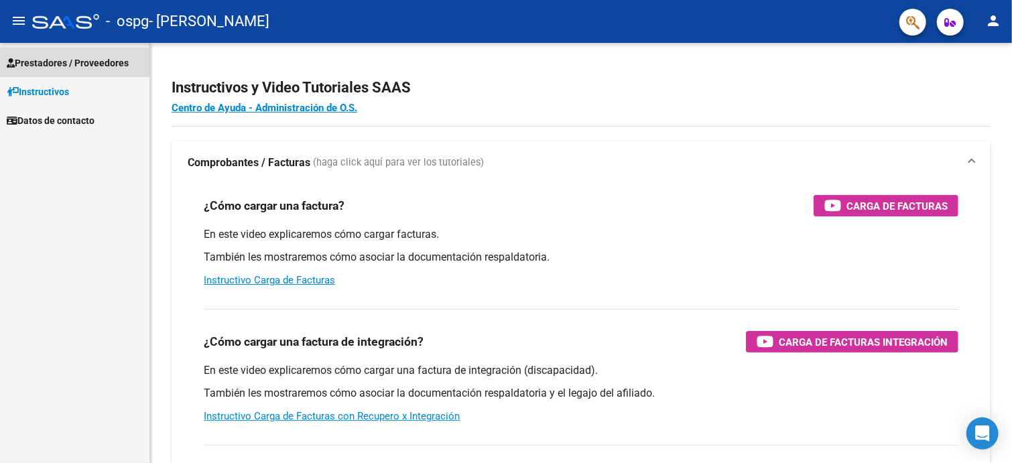
click at [101, 63] on span "Prestadores / Proveedores" at bounding box center [68, 63] width 122 height 15
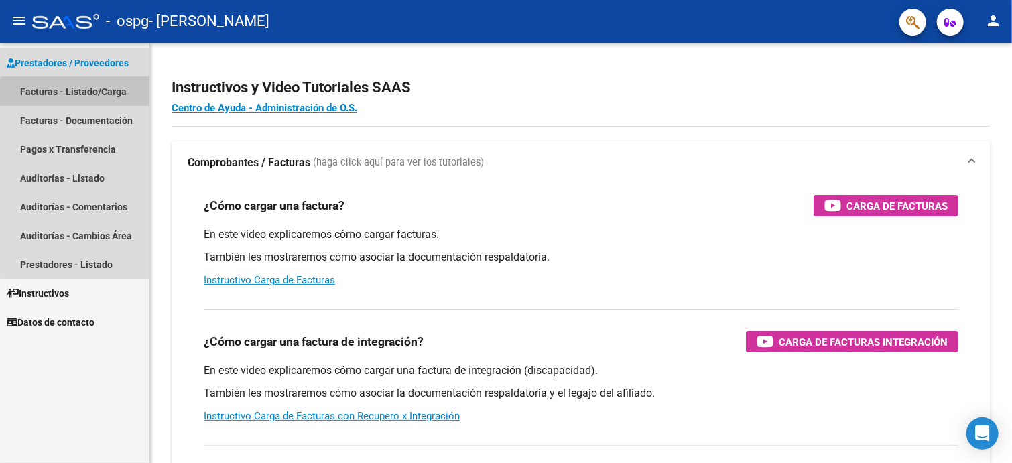
click at [111, 96] on link "Facturas - Listado/Carga" at bounding box center [74, 91] width 149 height 29
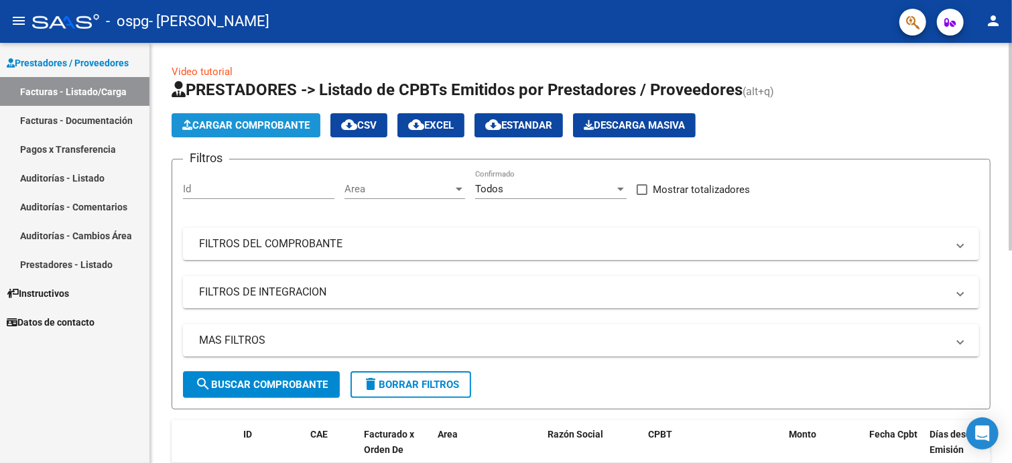
click at [267, 130] on span "Cargar Comprobante" at bounding box center [245, 125] width 127 height 12
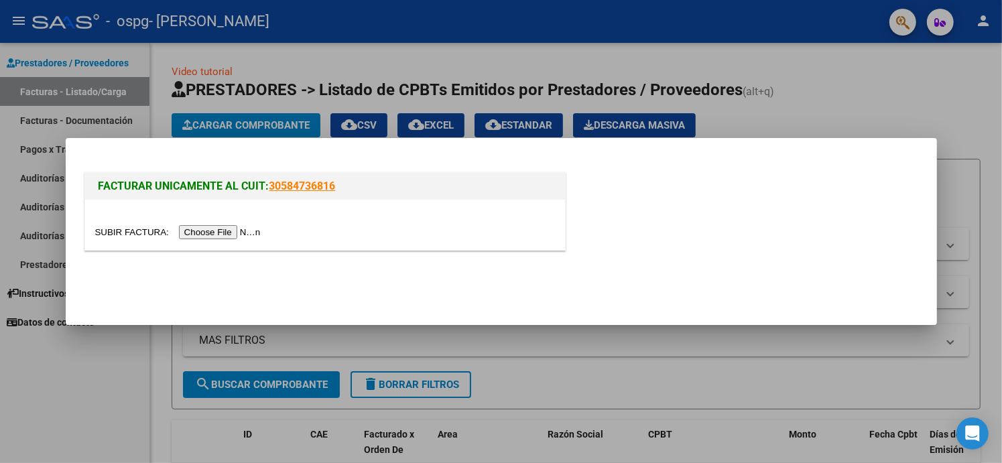
click at [241, 231] on input "file" at bounding box center [180, 232] width 170 height 14
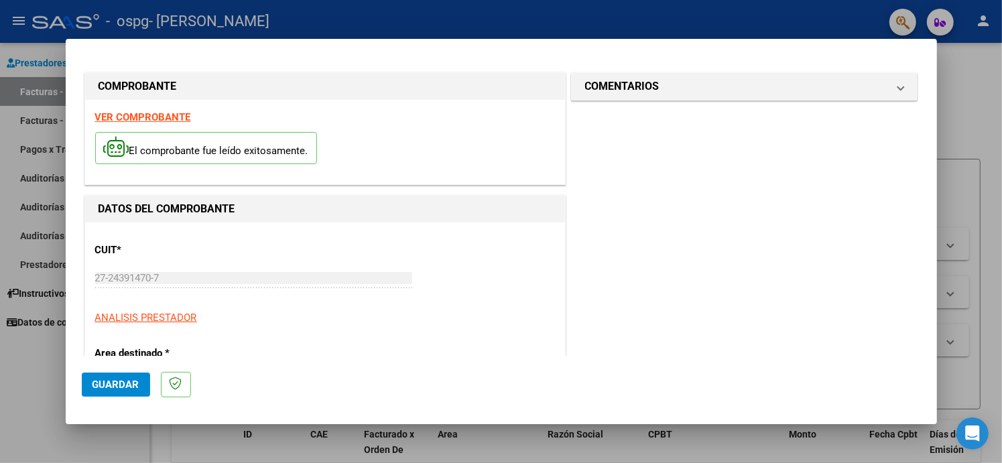
drag, startPoint x: 241, startPoint y: 231, endPoint x: 536, endPoint y: 294, distance: 302.2
click at [536, 294] on div "CUIT * 27-24391470-7 Ingresar CUIT ANALISIS PRESTADOR" at bounding box center [325, 279] width 460 height 93
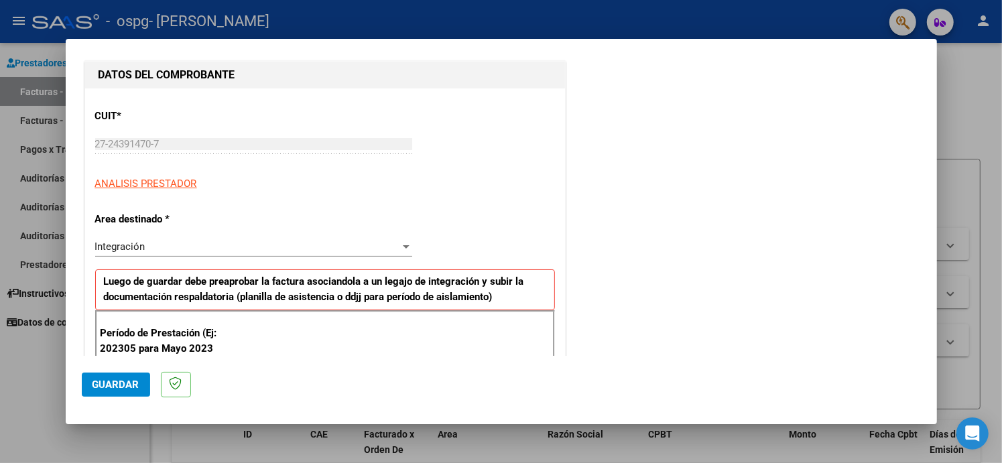
scroll to position [201, 0]
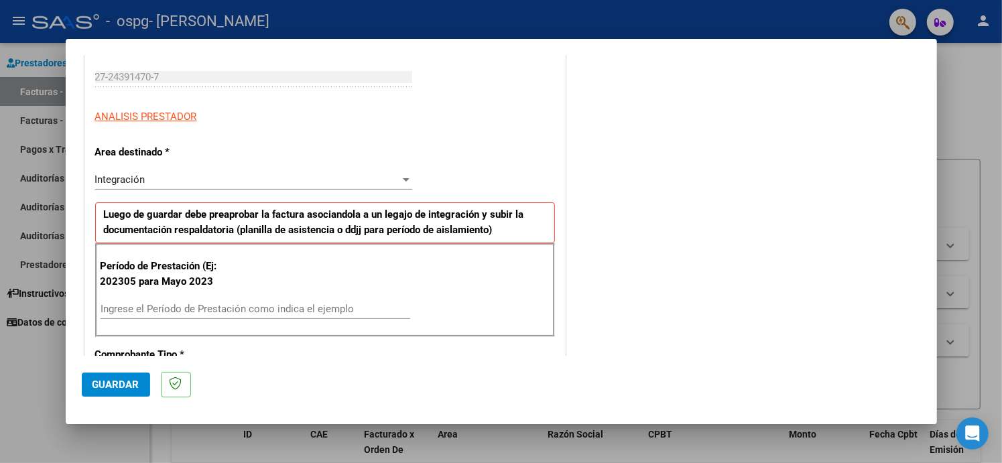
click at [363, 312] on input "Ingrese el Período de Prestación como indica el ejemplo" at bounding box center [256, 309] width 310 height 12
type input "202507"
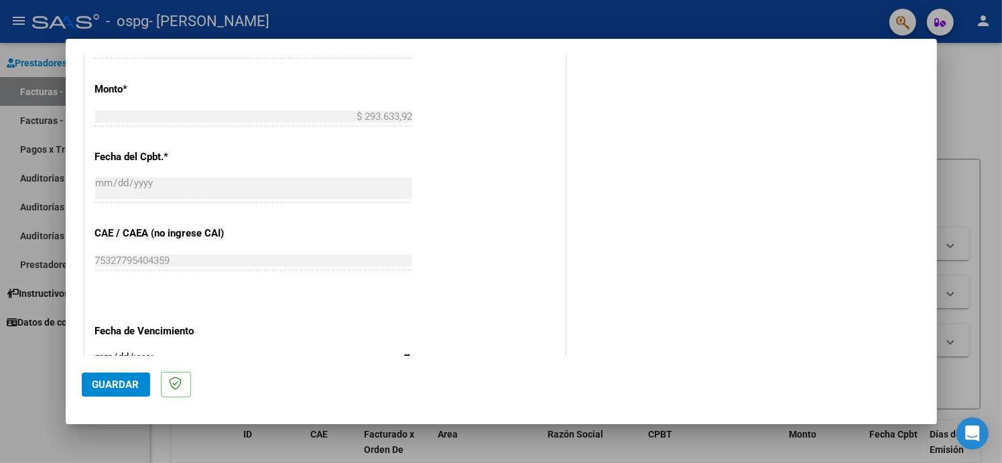
scroll to position [737, 0]
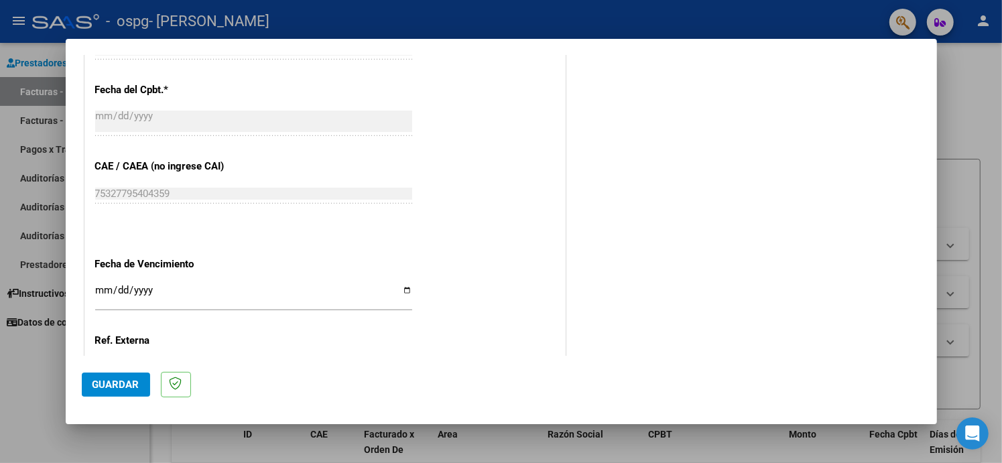
click at [404, 290] on input "Ingresar la fecha" at bounding box center [253, 295] width 317 height 21
type input "[DATE]"
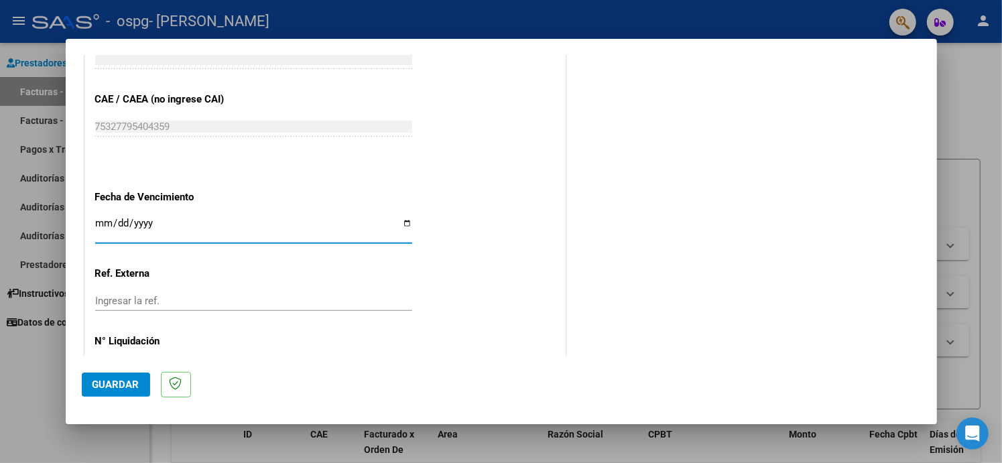
scroll to position [852, 0]
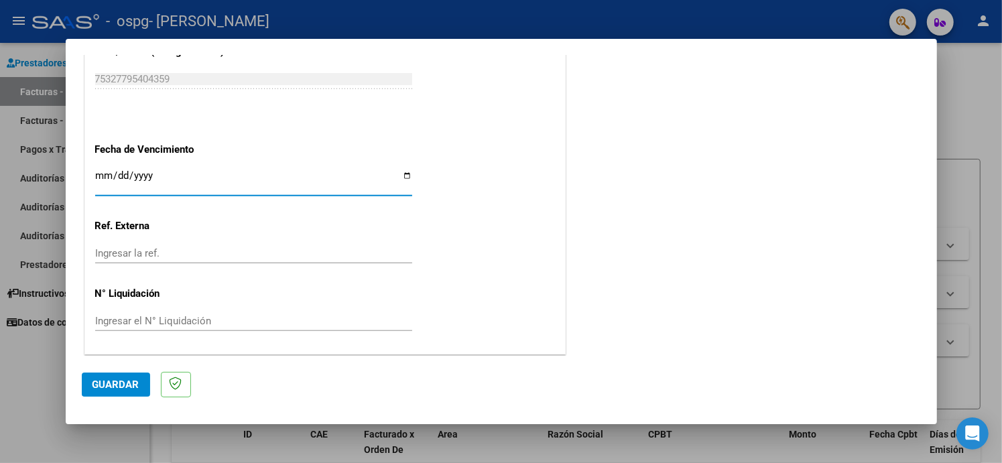
click at [122, 391] on button "Guardar" at bounding box center [116, 385] width 68 height 24
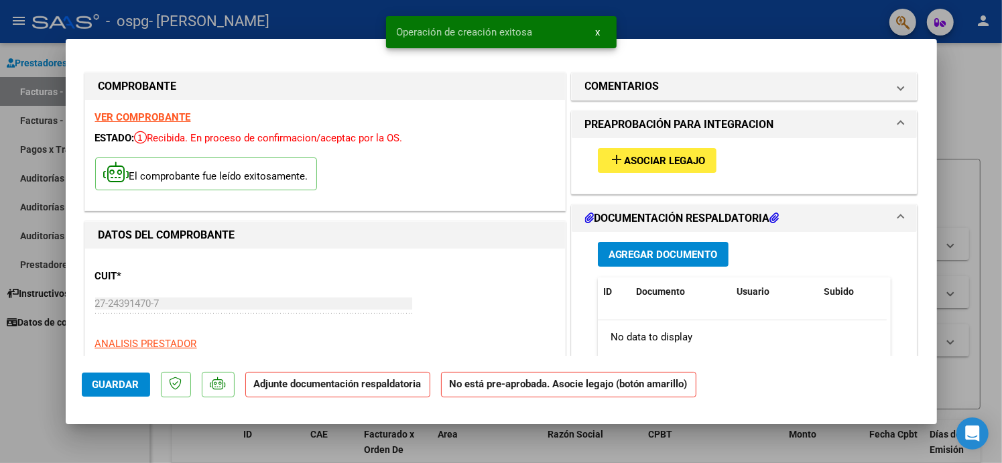
scroll to position [134, 0]
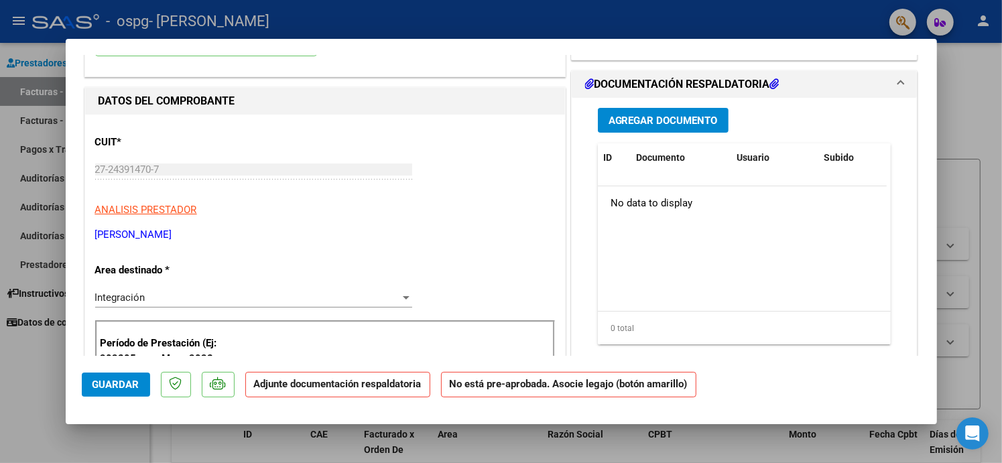
click at [696, 117] on span "Agregar Documento" at bounding box center [662, 121] width 109 height 12
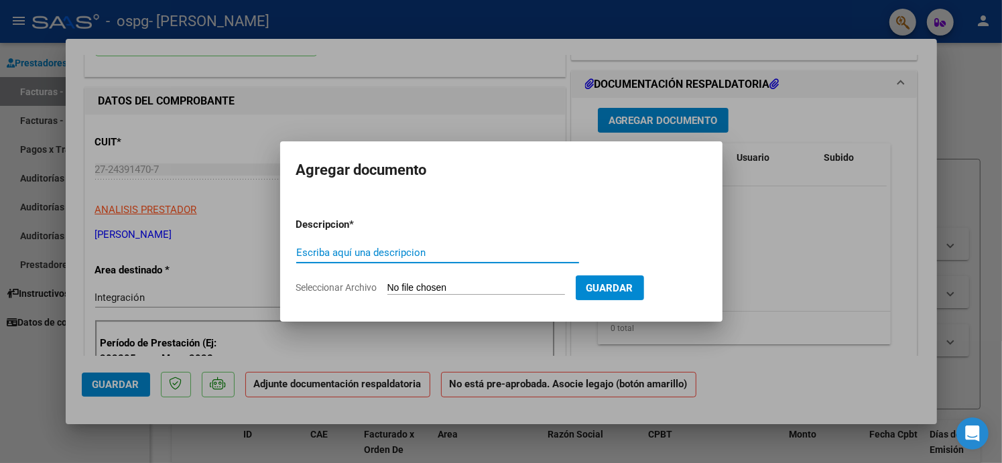
click at [393, 251] on input "Escriba aquí una descripcion" at bounding box center [437, 253] width 283 height 12
type input "ASISTENCIA"
click at [419, 283] on input "Seleccionar Archivo" at bounding box center [476, 288] width 178 height 13
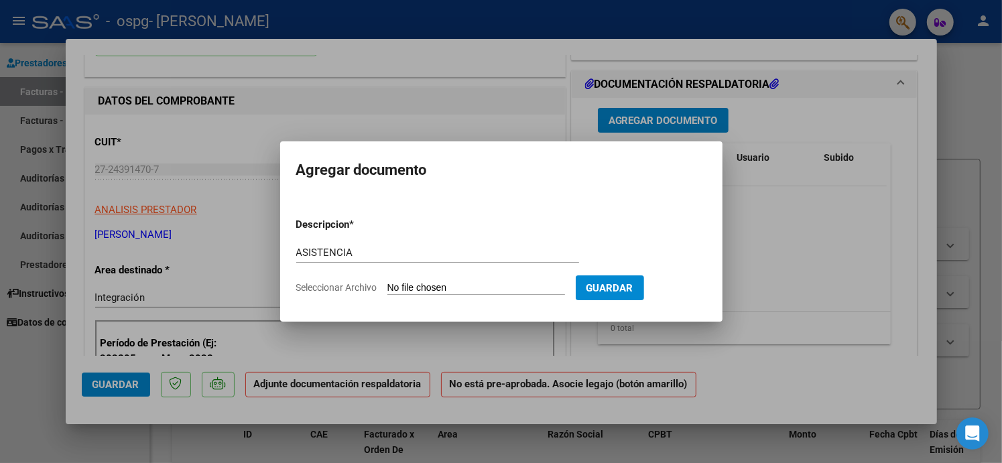
type input "C:\fakepath\ASISTENCIA [PERSON_NAME].pdf"
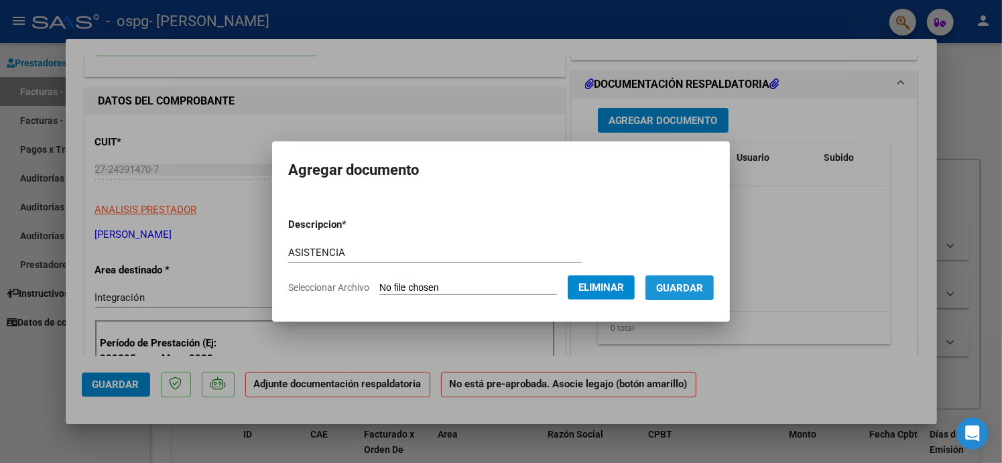
click at [703, 287] on span "Guardar" at bounding box center [679, 288] width 47 height 12
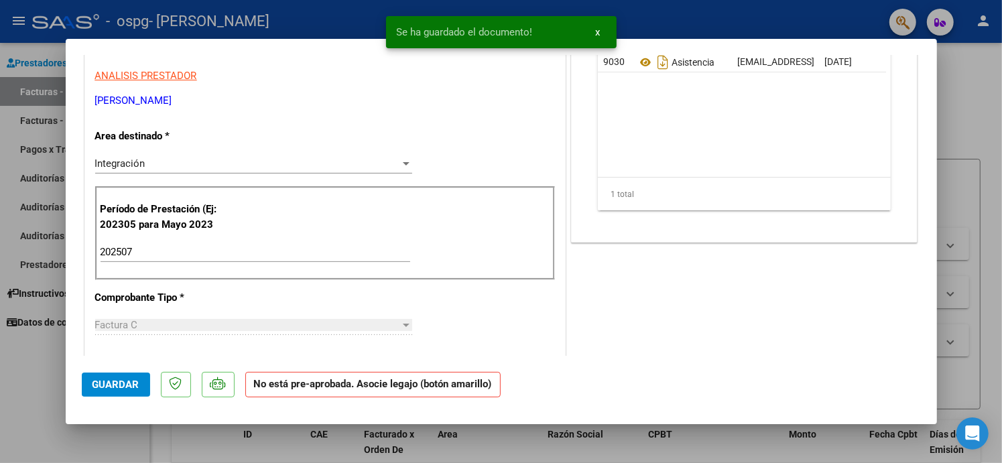
scroll to position [0, 0]
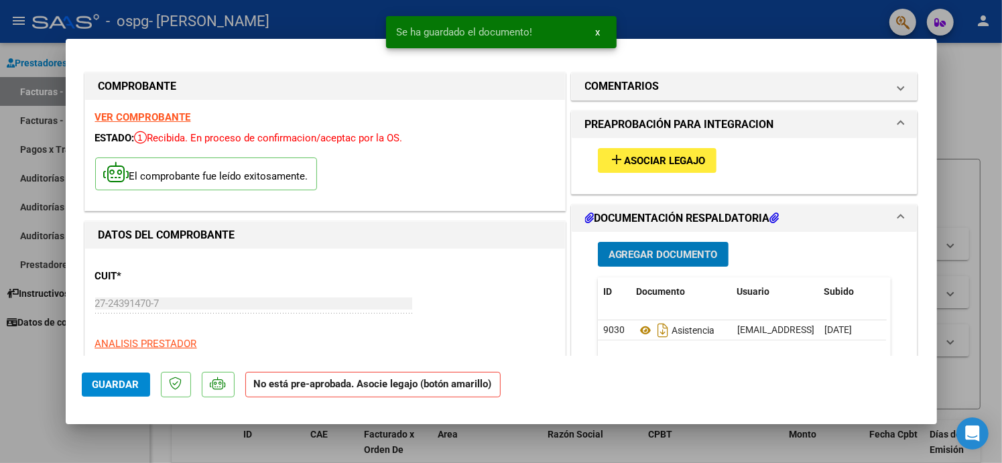
click at [675, 259] on span "Agregar Documento" at bounding box center [662, 255] width 109 height 12
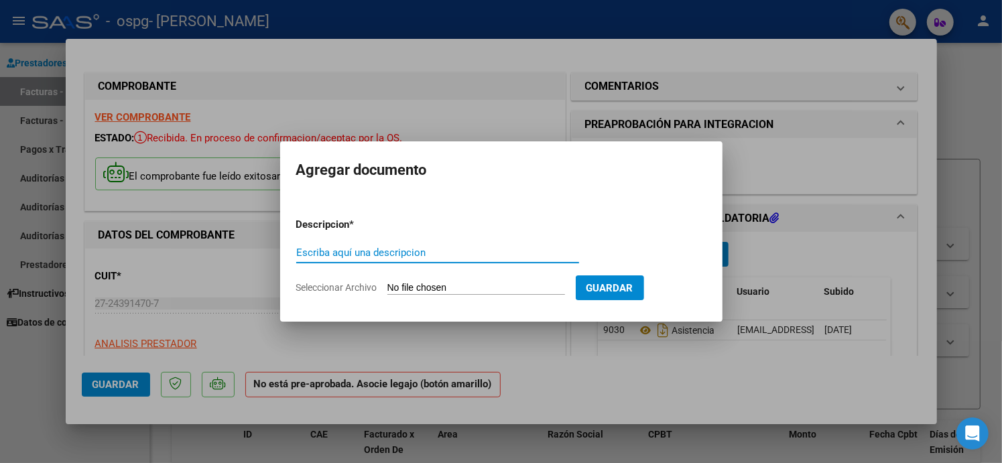
click at [355, 255] on input "Escriba aquí una descripcion" at bounding box center [437, 253] width 283 height 12
type input "ARCA"
click at [436, 289] on input "Seleccionar Archivo" at bounding box center [476, 288] width 178 height 13
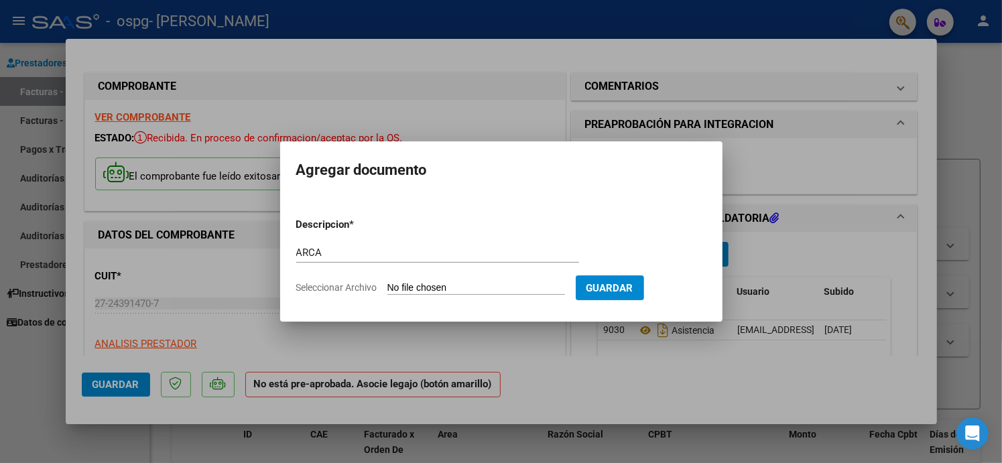
type input "C:\fakepath\AFIP.pdf"
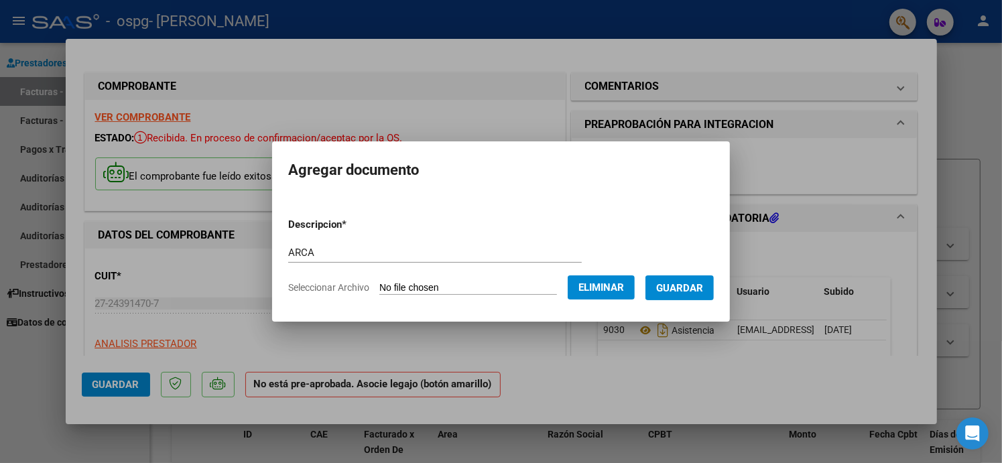
click at [692, 293] on span "Guardar" at bounding box center [679, 288] width 47 height 12
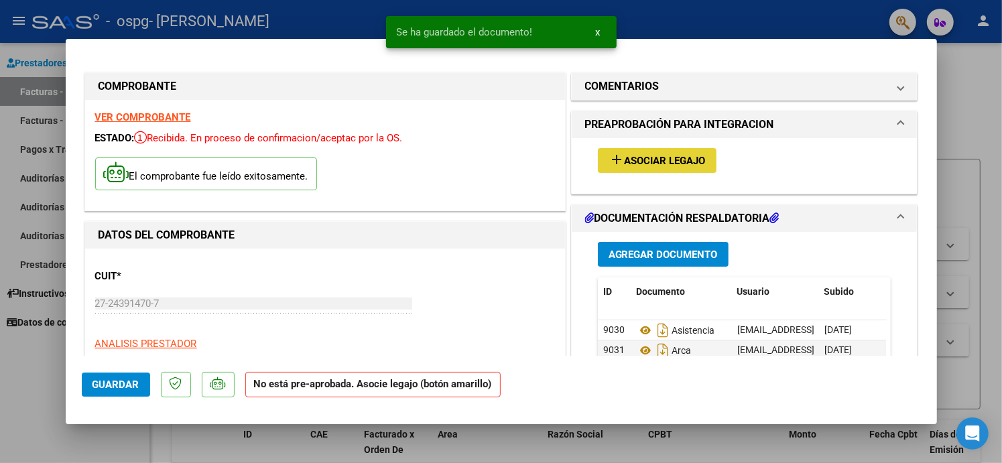
click at [646, 164] on span "Asociar Legajo" at bounding box center [665, 161] width 81 height 12
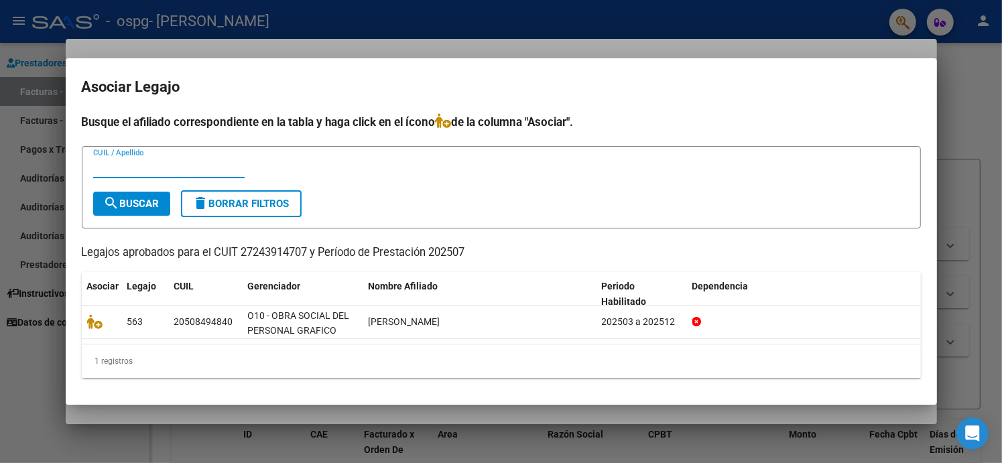
click at [170, 168] on input "CUIL / Apellido" at bounding box center [168, 167] width 151 height 12
type input "TALAVERA"
click at [141, 207] on span "search Buscar" at bounding box center [132, 204] width 56 height 12
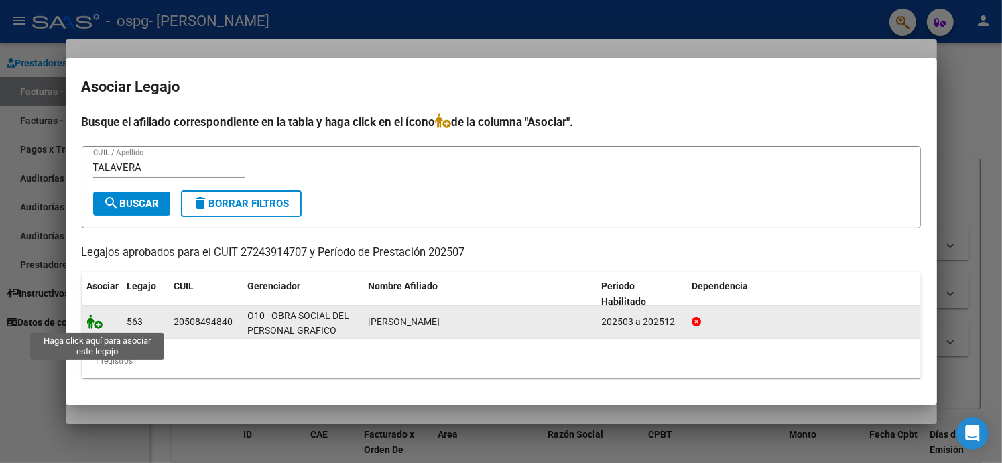
click at [94, 326] on icon at bounding box center [95, 321] width 16 height 15
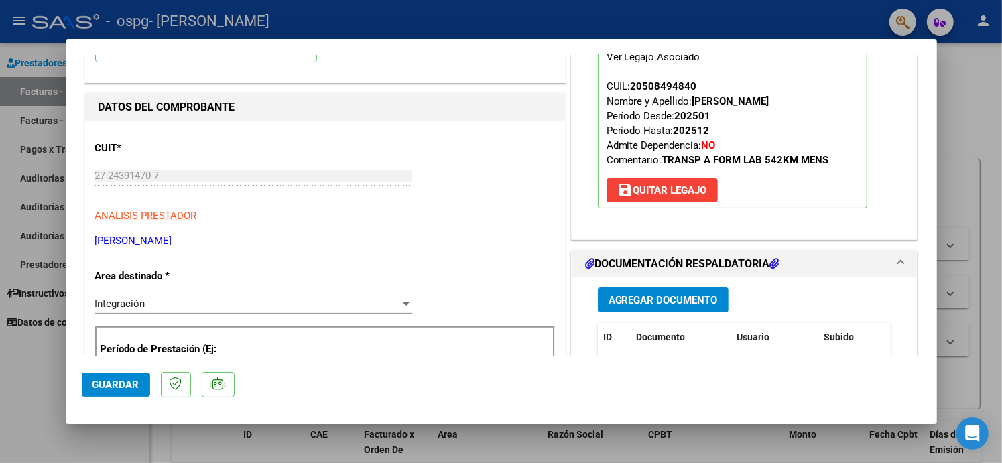
scroll to position [201, 0]
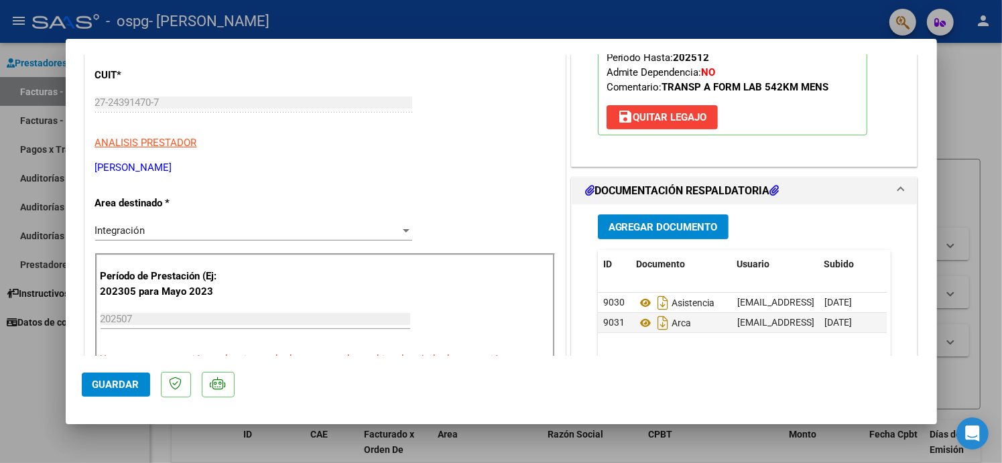
click at [120, 384] on span "Guardar" at bounding box center [115, 385] width 47 height 12
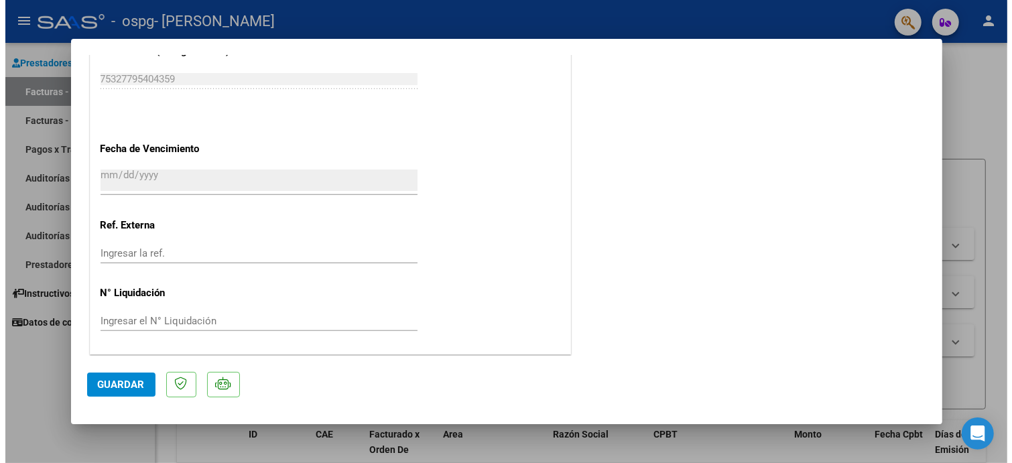
scroll to position [562, 0]
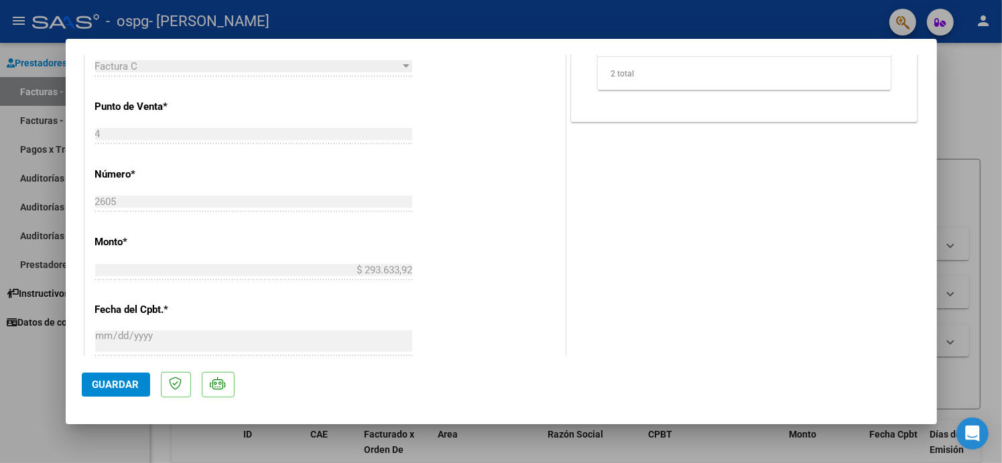
click at [982, 101] on div at bounding box center [501, 231] width 1002 height 463
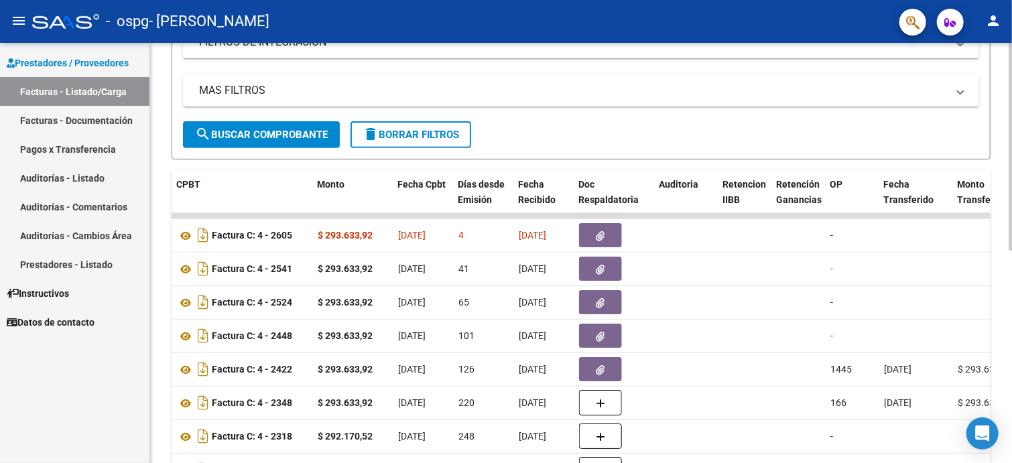
scroll to position [230, 0]
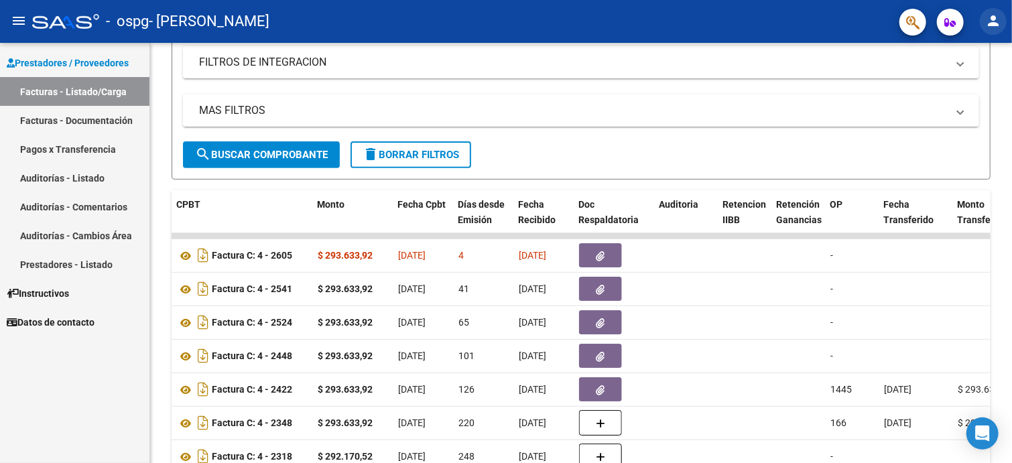
click at [998, 27] on mat-icon "person" at bounding box center [993, 21] width 16 height 16
click at [972, 92] on button "exit_to_app Salir" at bounding box center [966, 88] width 82 height 32
